Goal: Information Seeking & Learning: Check status

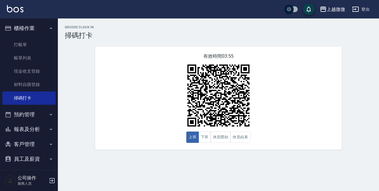
click at [19, 8] on img at bounding box center [15, 8] width 16 height 7
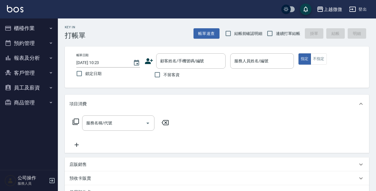
click at [29, 73] on button "客戶管理" at bounding box center [28, 73] width 53 height 15
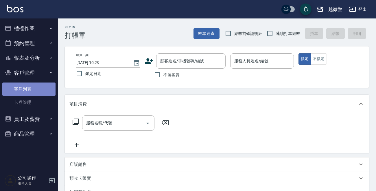
click at [34, 88] on link "客戶列表" at bounding box center [28, 89] width 53 height 13
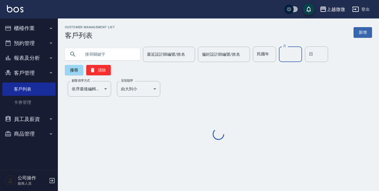
click at [294, 55] on input "月" at bounding box center [290, 55] width 23 height 16
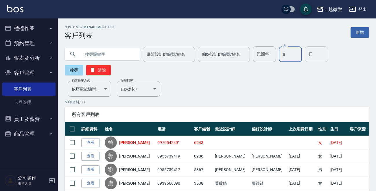
type input "8"
click at [311, 54] on input "日" at bounding box center [316, 55] width 23 height 16
type input "16"
click at [69, 70] on button "搜尋" at bounding box center [74, 70] width 19 height 10
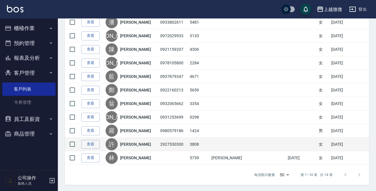
scroll to position [162, 0]
click at [171, 142] on td "2927530300" at bounding box center [174, 145] width 30 height 14
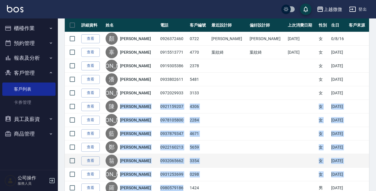
scroll to position [104, 0]
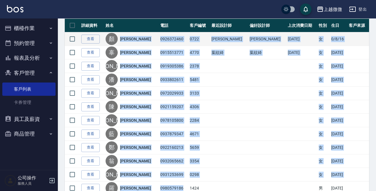
drag, startPoint x: 174, startPoint y: 129, endPoint x: 129, endPoint y: 38, distance: 101.5
click at [120, 38] on tbody "查看 [PERSON_NAME] 0926372460 0722 [PERSON_NAME] [PERSON_NAME] [DATE] 女 0/8/16 查看…" at bounding box center [217, 127] width 304 height 190
copy tbody "[PERSON_NAME]0926372460 0722 [PERSON_NAME] [PERSON_NAME] [DATE] 女 0/8/16 查看 [PE…"
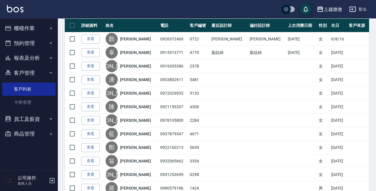
click at [193, 8] on div "上越微微 登出" at bounding box center [188, 9] width 376 height 19
click at [19, 5] on img at bounding box center [15, 8] width 16 height 7
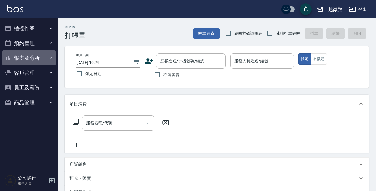
click at [38, 58] on button "報表及分析" at bounding box center [28, 58] width 53 height 15
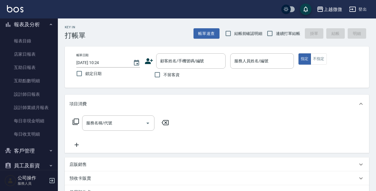
scroll to position [58, 0]
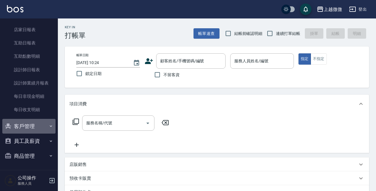
click at [30, 124] on button "客戶管理" at bounding box center [28, 126] width 53 height 15
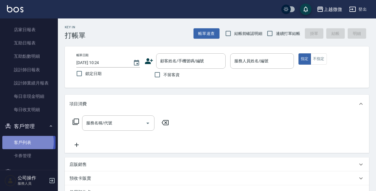
click at [23, 142] on link "客戶列表" at bounding box center [28, 142] width 53 height 13
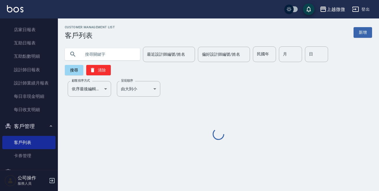
click at [103, 58] on input "text" at bounding box center [108, 55] width 54 height 16
paste input "0939255092"
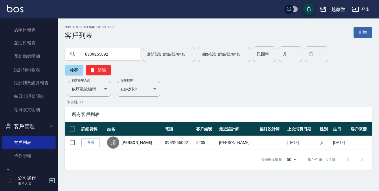
click at [120, 53] on input "0939255092" at bounding box center [108, 55] width 54 height 16
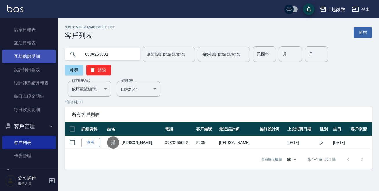
drag, startPoint x: 123, startPoint y: 54, endPoint x: 32, endPoint y: 54, distance: 91.4
click at [32, 54] on div "上越微微 登出 櫃檯作業 打帳單 帳單列表 現金收支登錄 材料自購登錄 掃碼打卡 預約管理 預約管理 單日預約紀錄 單週預約紀錄 報表及分析 報表目錄 店家日…" at bounding box center [189, 95] width 379 height 191
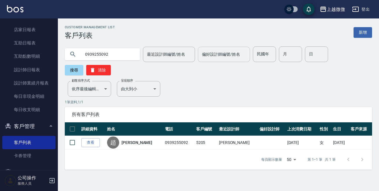
paste input "80579186"
type input "0980579186"
click at [83, 65] on button "搜尋" at bounding box center [74, 70] width 19 height 10
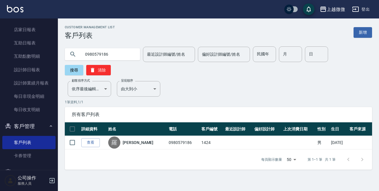
click at [21, 9] on img at bounding box center [15, 8] width 16 height 7
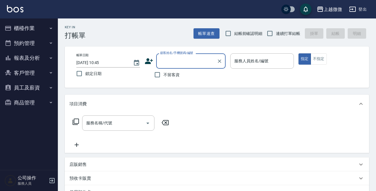
click at [40, 58] on button "報表及分析" at bounding box center [28, 58] width 53 height 15
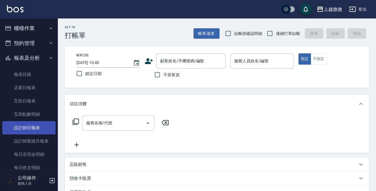
click at [38, 126] on link "設計師日報表" at bounding box center [28, 127] width 53 height 13
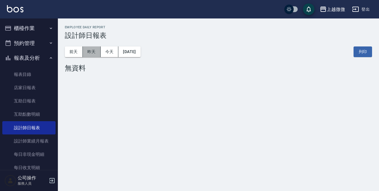
click at [97, 53] on button "昨天" at bounding box center [92, 52] width 18 height 11
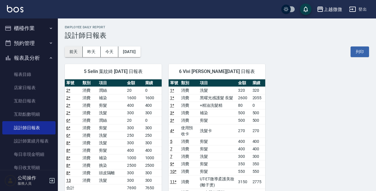
click at [72, 51] on button "前天" at bounding box center [74, 52] width 18 height 11
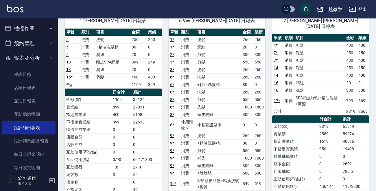
scroll to position [58, 0]
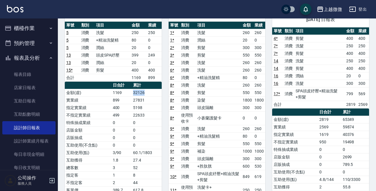
drag, startPoint x: 148, startPoint y: 91, endPoint x: 130, endPoint y: 91, distance: 18.8
click at [130, 91] on tr "金額(虛) 1169 32126" at bounding box center [113, 93] width 97 height 8
click at [156, 93] on td "32126" at bounding box center [147, 93] width 30 height 8
click at [157, 93] on td "32126" at bounding box center [147, 93] width 30 height 8
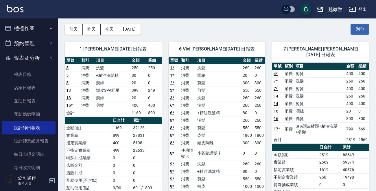
scroll to position [0, 0]
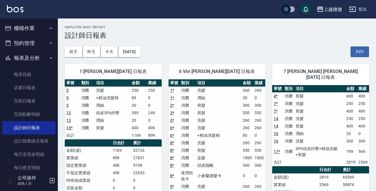
click at [15, 7] on img at bounding box center [15, 8] width 16 height 7
